Goal: Transaction & Acquisition: Purchase product/service

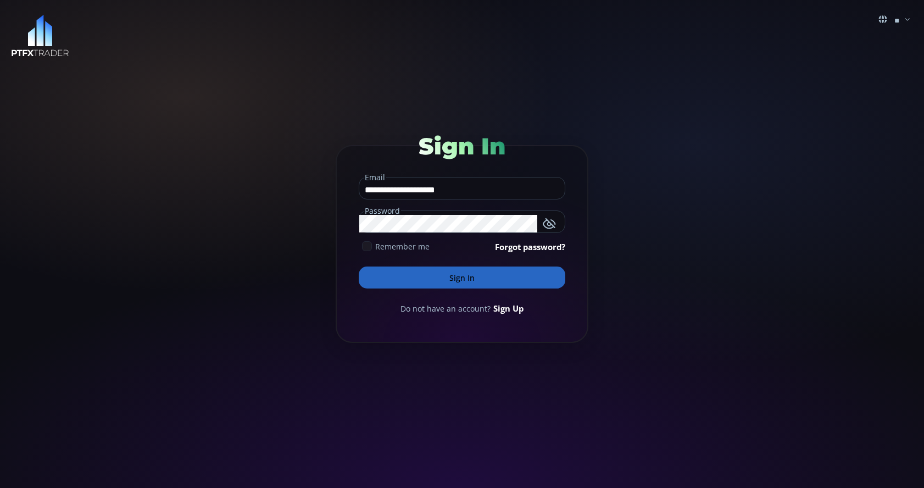
click at [373, 247] on div "Remember me" at bounding box center [394, 247] width 71 height 12
click at [435, 276] on button "Sign In" at bounding box center [462, 277] width 207 height 22
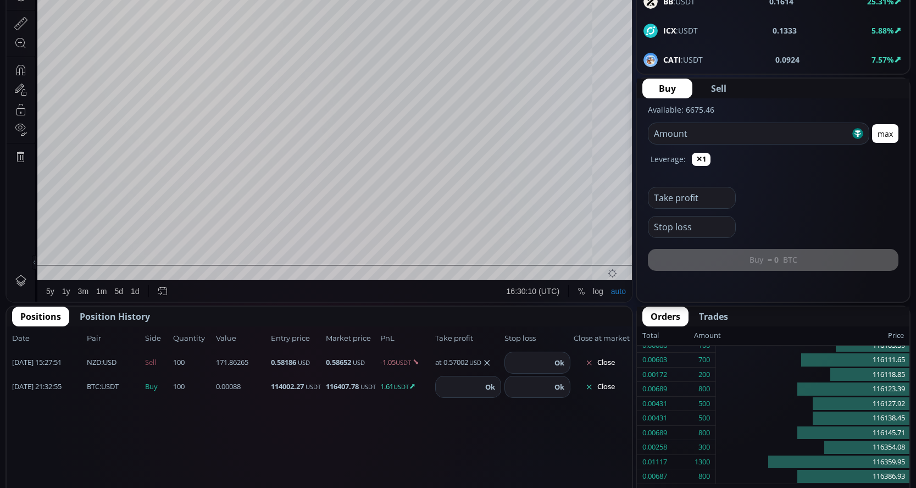
scroll to position [330, 0]
click at [606, 390] on button "Close" at bounding box center [599, 386] width 53 height 18
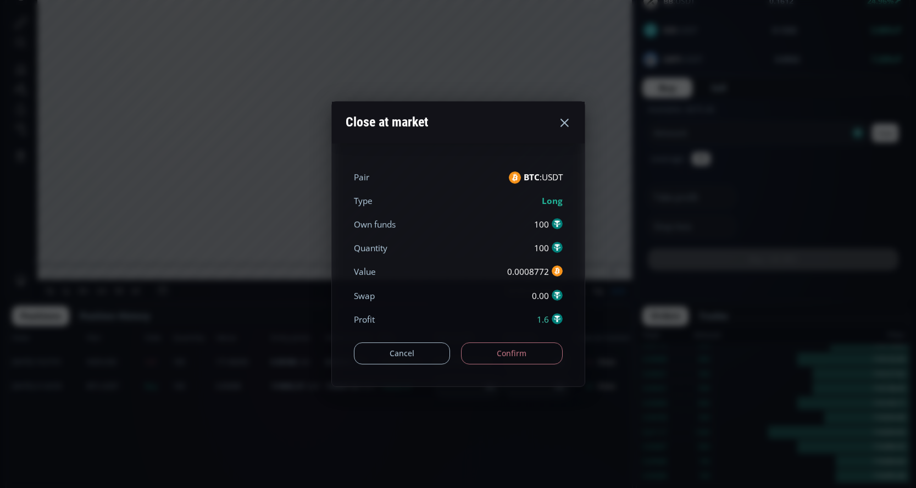
click at [522, 357] on button "Confirm" at bounding box center [512, 353] width 102 height 22
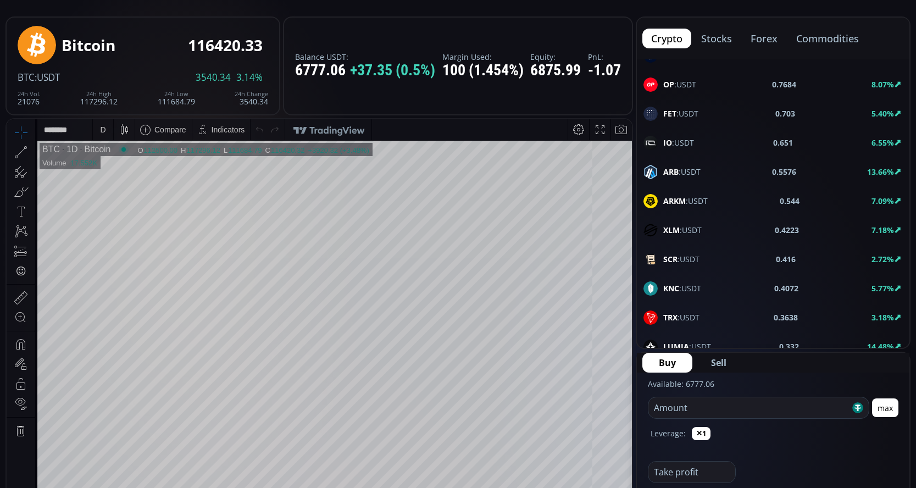
scroll to position [659, 0]
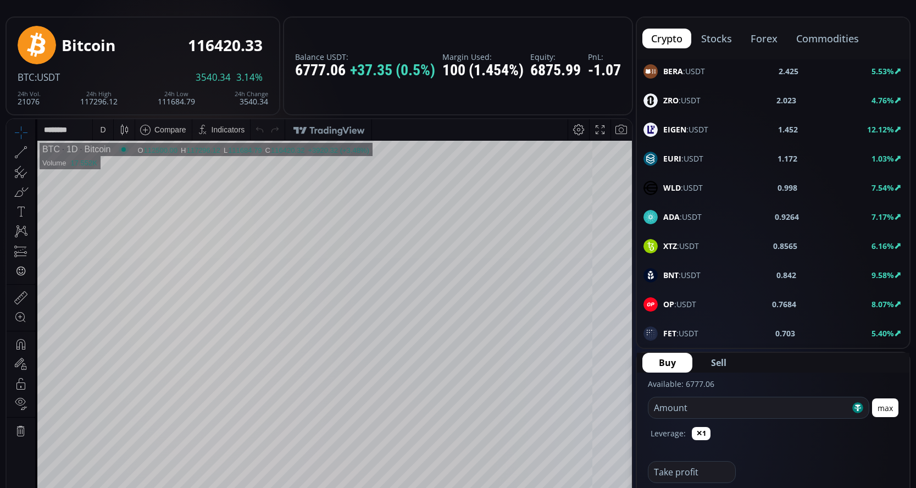
click at [763, 35] on button "forex" at bounding box center [764, 39] width 44 height 20
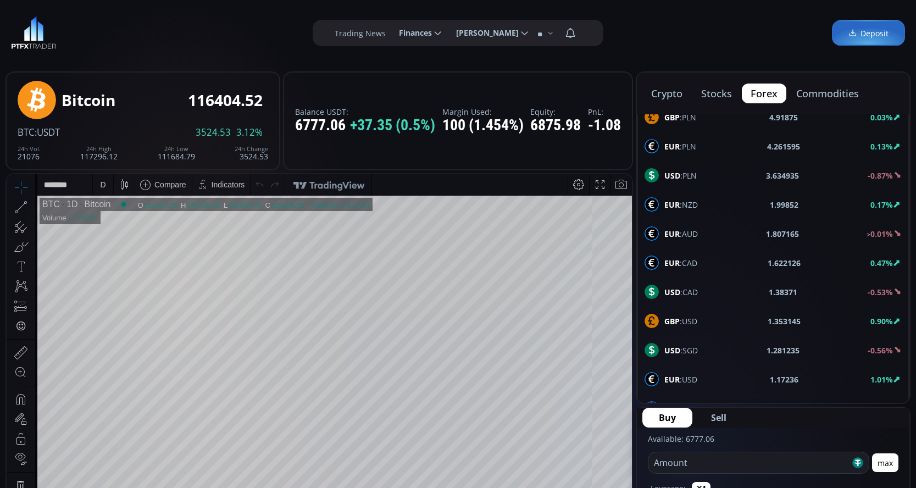
scroll to position [439, 0]
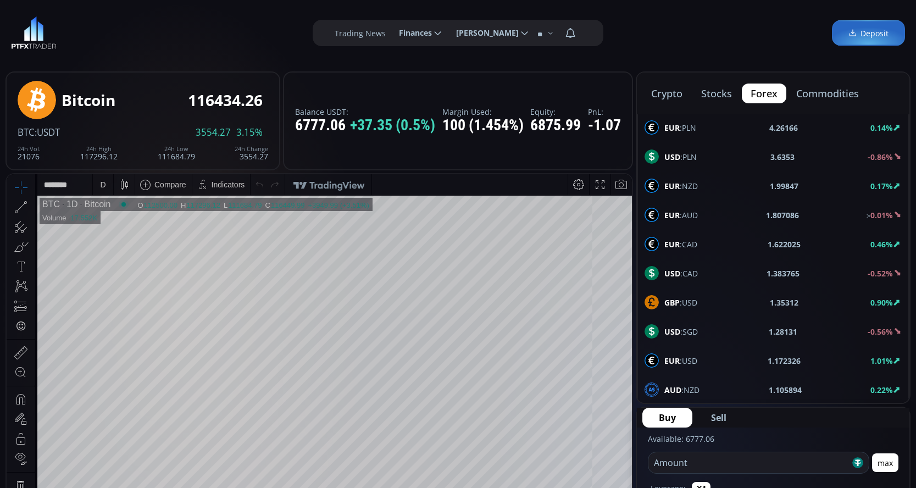
click at [689, 270] on span "USD :CAD" at bounding box center [681, 274] width 34 height 12
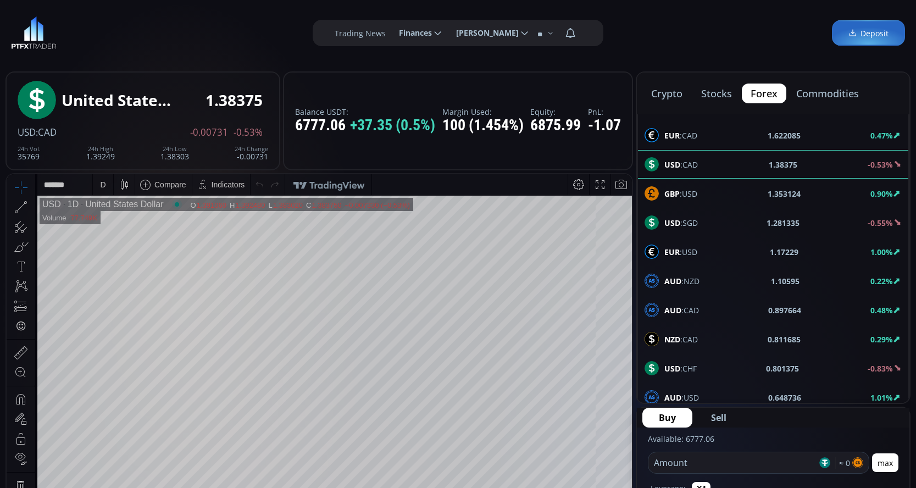
scroll to position [549, 0]
click at [692, 252] on span "EUR :USD" at bounding box center [680, 251] width 33 height 12
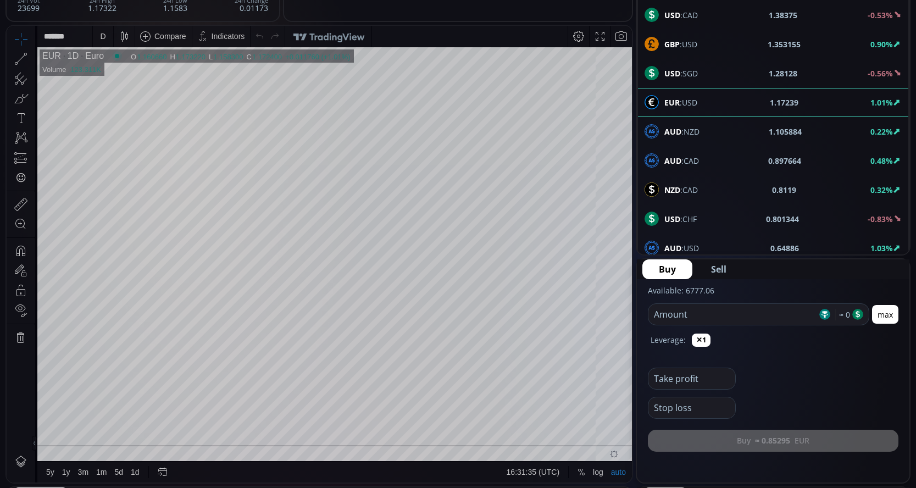
scroll to position [165, 0]
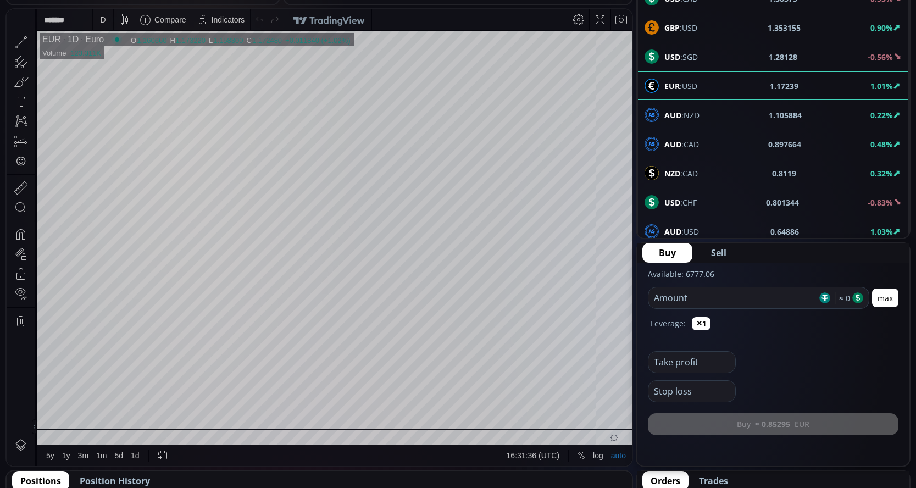
click at [722, 299] on input "number" at bounding box center [732, 297] width 169 height 21
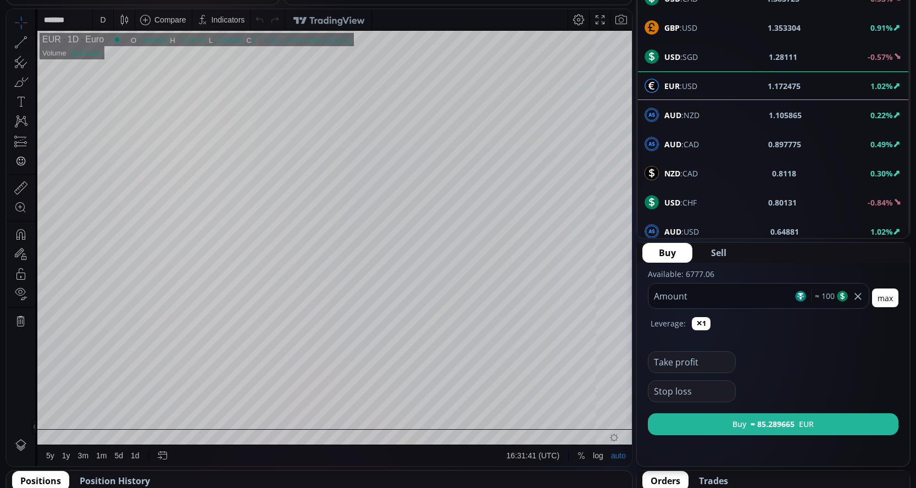
type input "***"
paste input "*******"
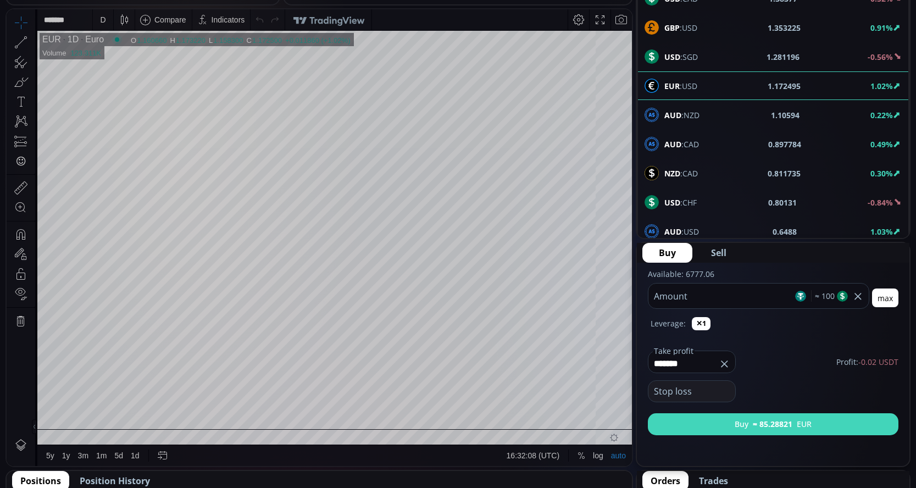
type input "*******"
click at [745, 421] on button "Buy ≈ 85.28821 EUR" at bounding box center [773, 424] width 250 height 22
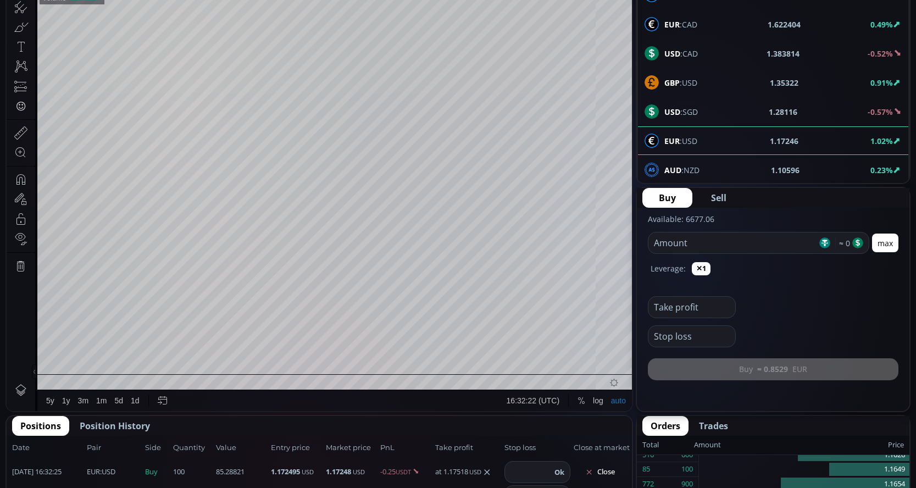
scroll to position [384, 0]
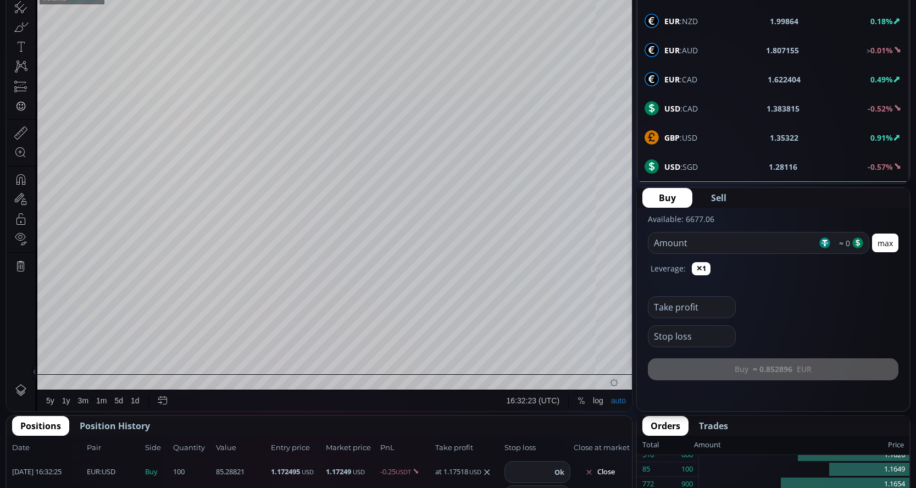
click at [678, 142] on b "GBP" at bounding box center [671, 137] width 15 height 10
click at [714, 236] on input "number" at bounding box center [732, 242] width 169 height 21
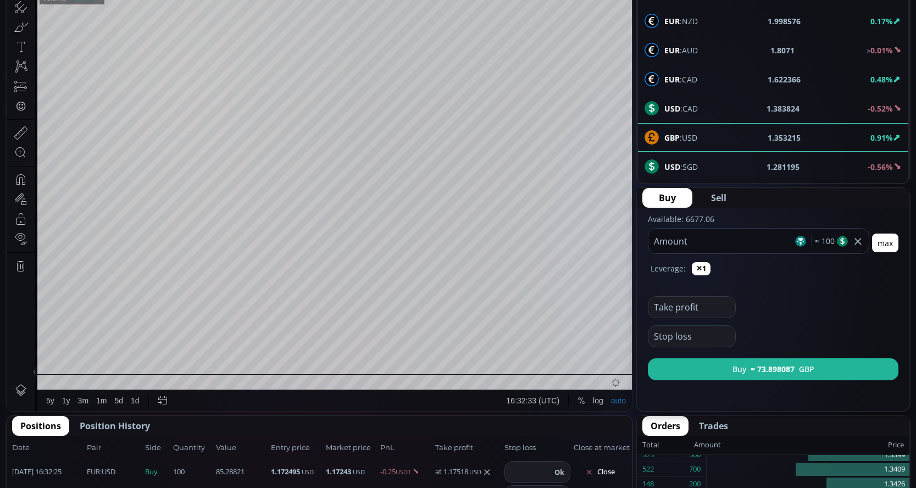
type input "***"
click at [692, 310] on input "text" at bounding box center [688, 307] width 81 height 21
paste input "******"
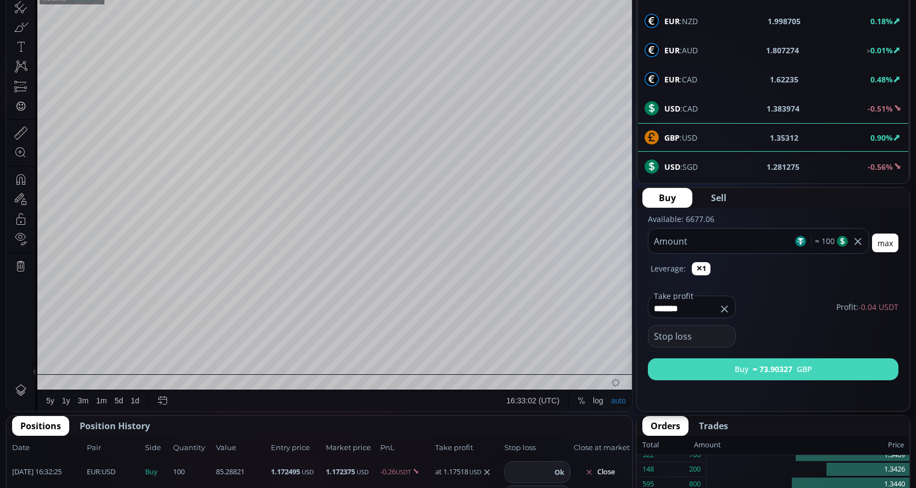
type input "******"
click at [722, 366] on button "Buy ≈ 73.90327 GBP" at bounding box center [773, 369] width 250 height 22
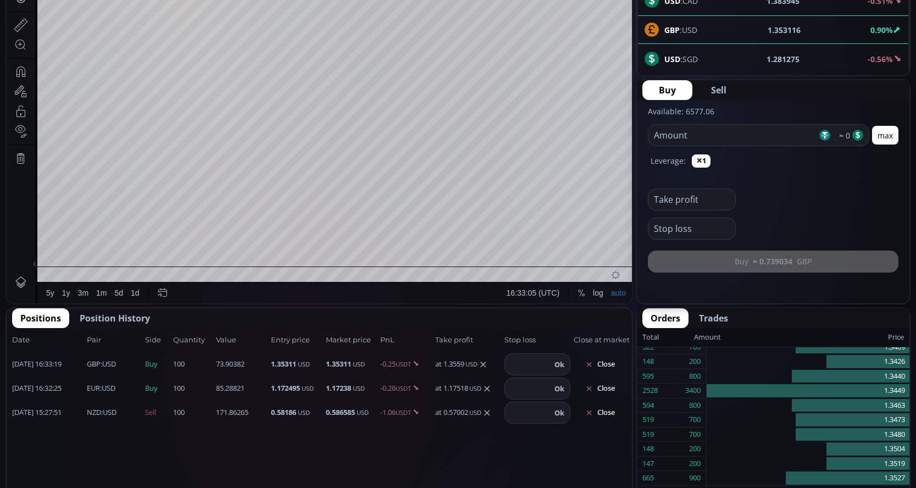
scroll to position [330, 0]
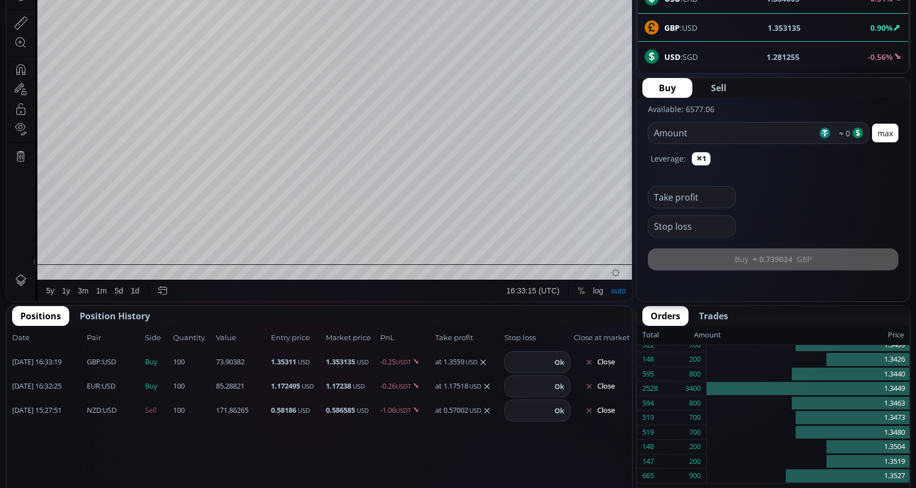
click at [719, 314] on span "Trades" at bounding box center [713, 315] width 29 height 13
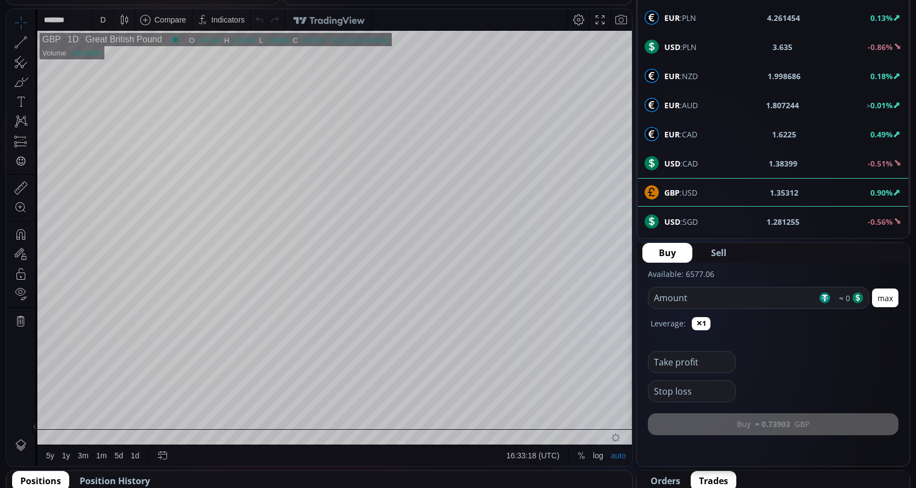
scroll to position [0, 0]
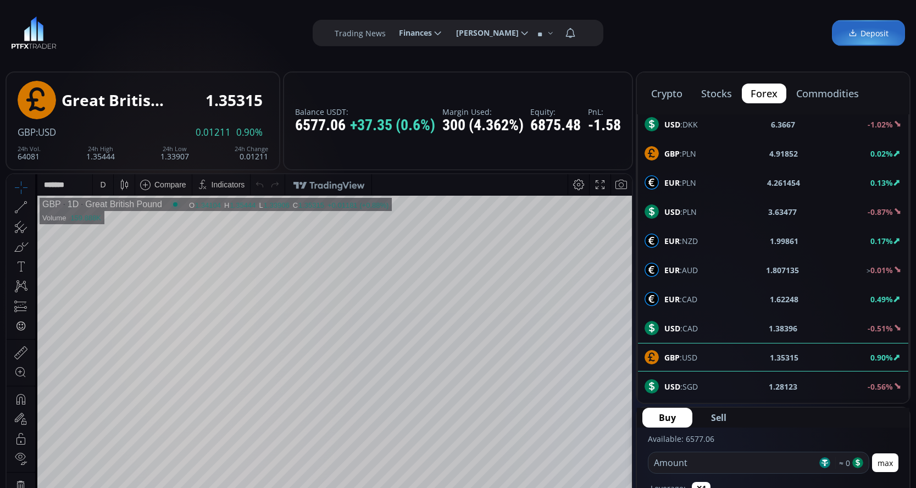
click at [571, 34] on icon at bounding box center [570, 33] width 20 height 20
click at [581, 34] on input "*" at bounding box center [581, 33] width 0 height 12
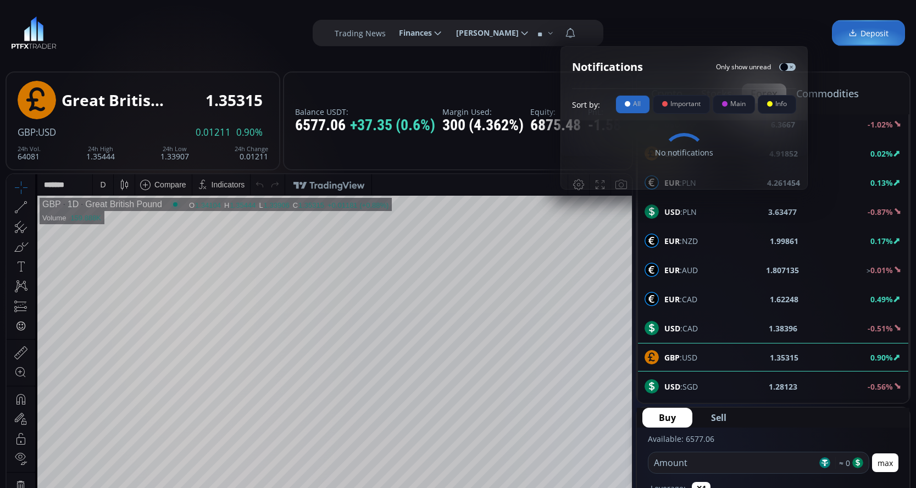
scroll to position [0, 4]
click at [42, 46] on img at bounding box center [34, 32] width 46 height 33
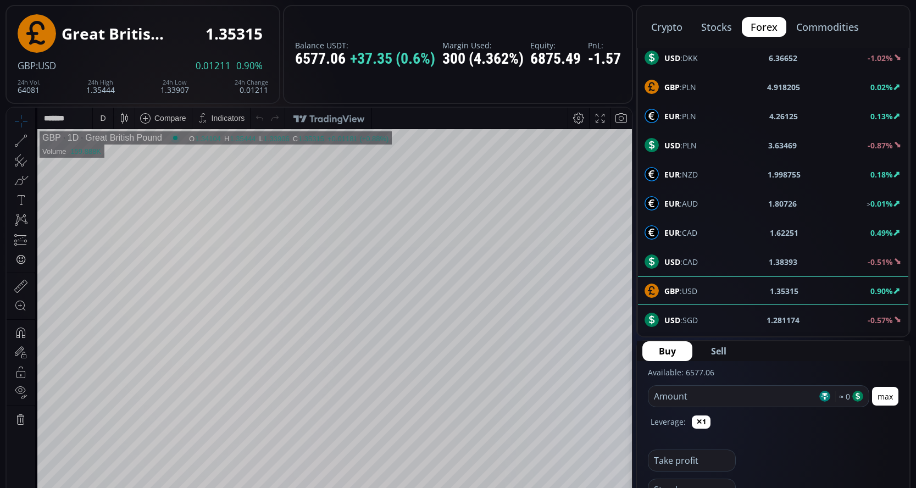
scroll to position [55, 0]
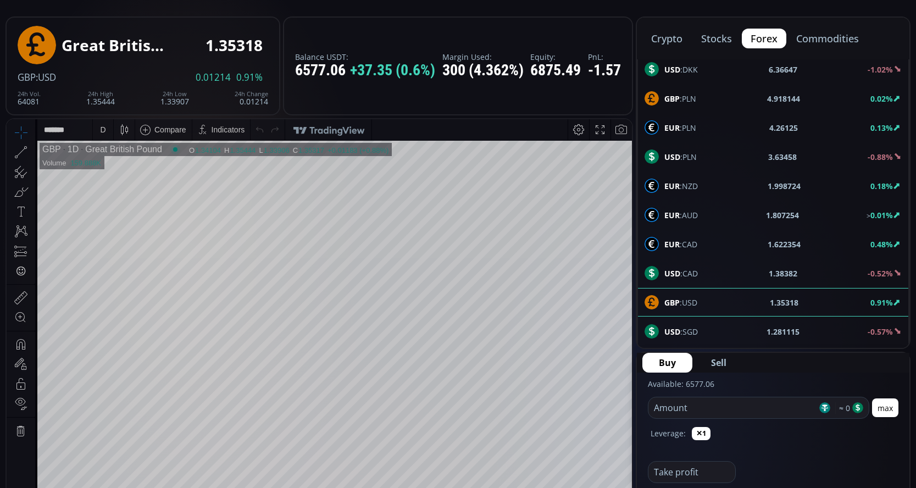
click at [472, 55] on label "Margin Used:" at bounding box center [482, 57] width 81 height 8
click at [551, 71] on div "6875.49" at bounding box center [555, 70] width 51 height 17
click at [603, 60] on label "PnL:" at bounding box center [604, 57] width 33 height 8
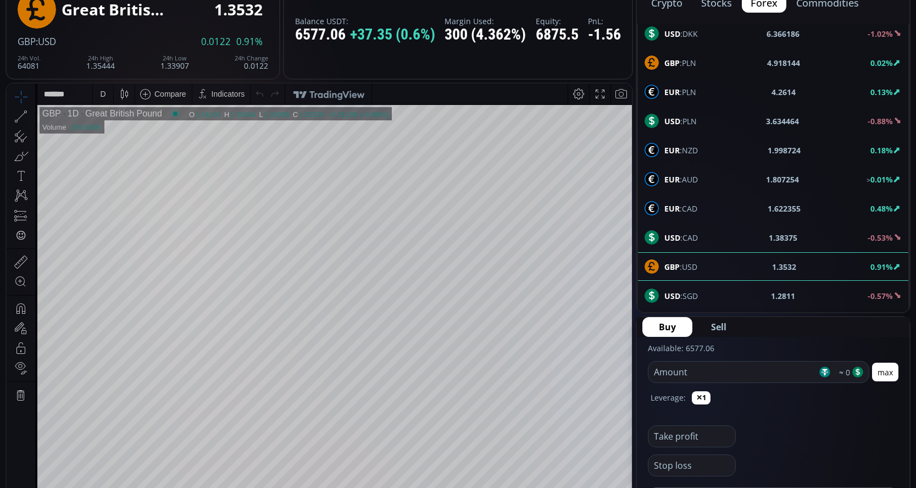
scroll to position [110, 0]
